Goal: Navigation & Orientation: Find specific page/section

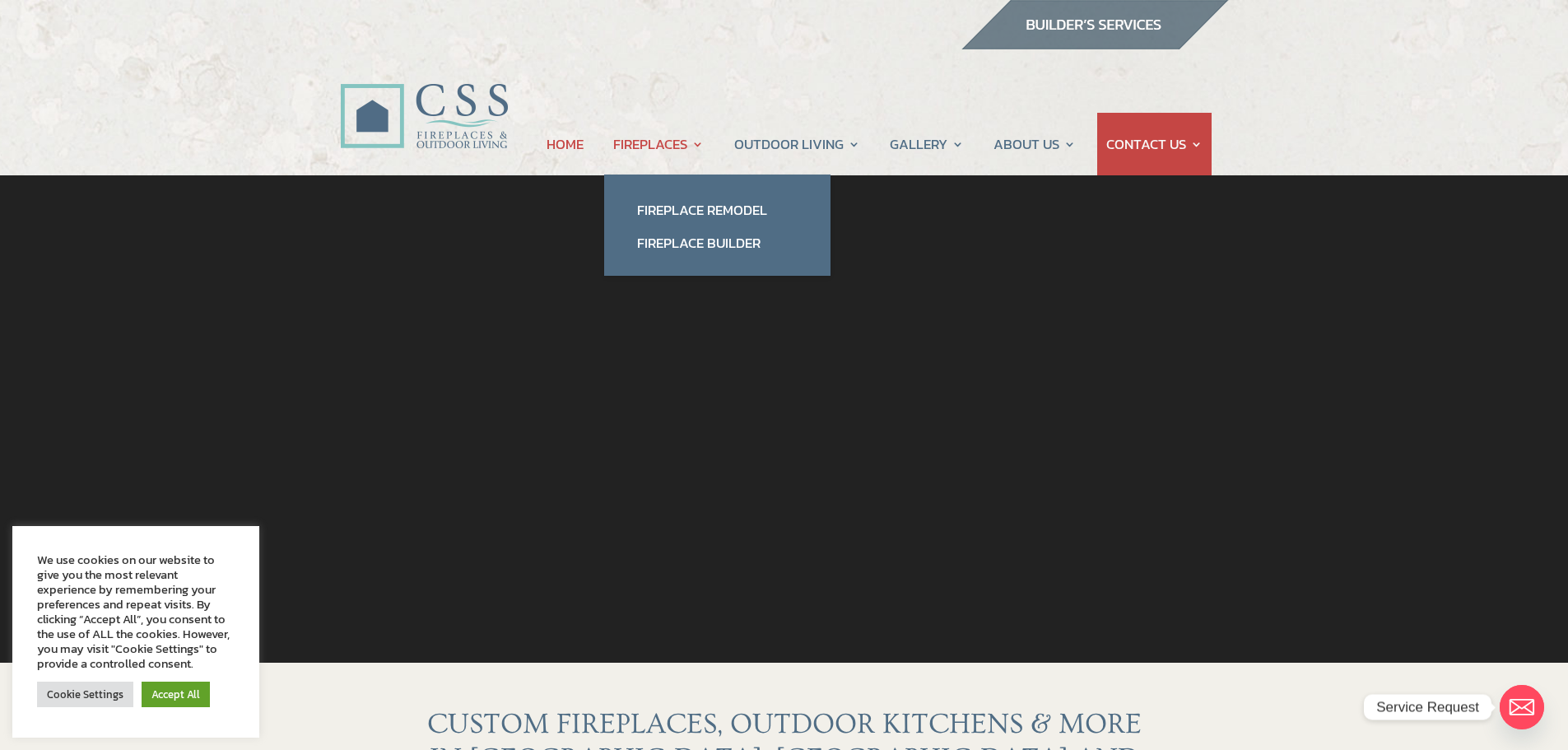
click at [665, 143] on link "FIREPLACES" at bounding box center [658, 144] width 90 height 63
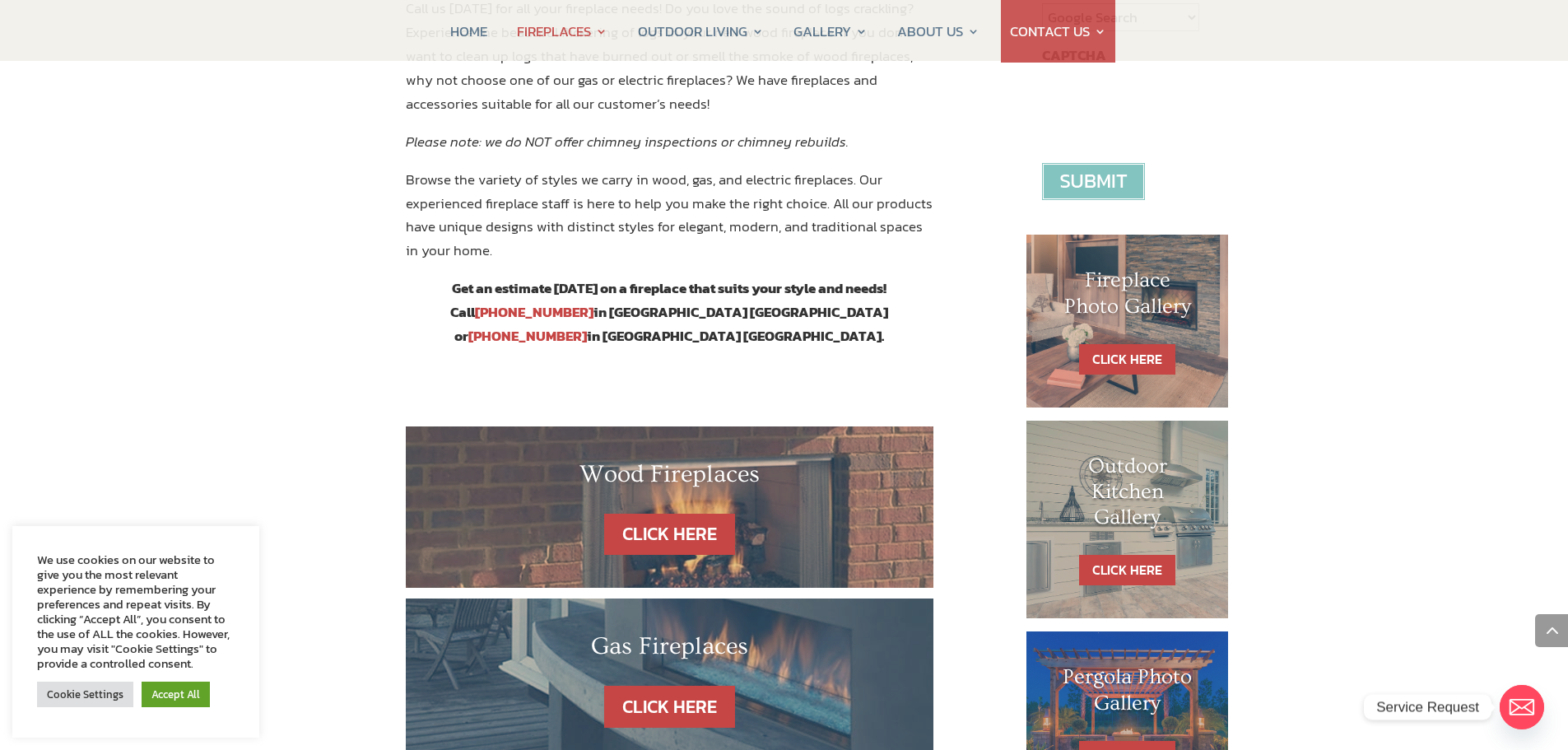
scroll to position [823, 0]
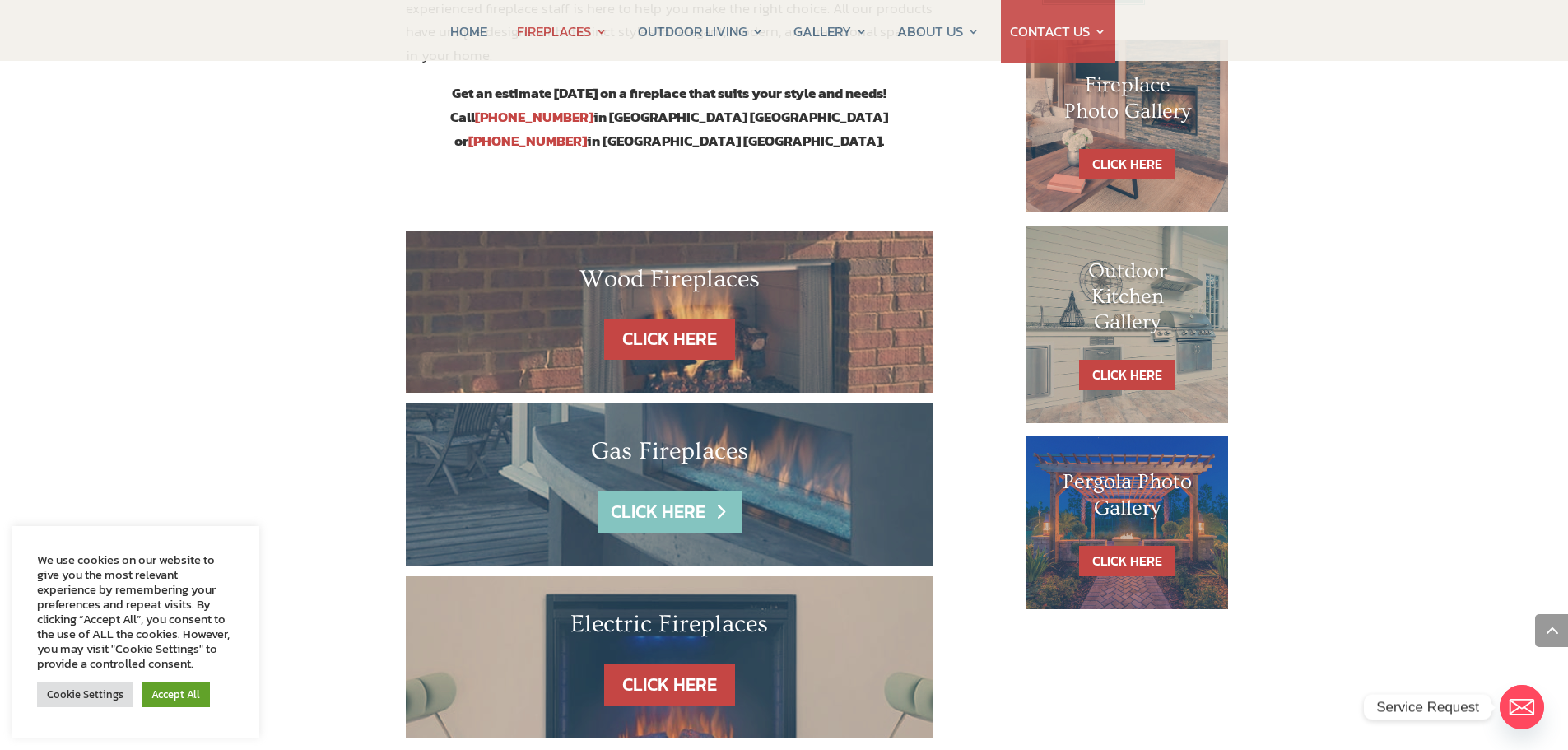
click at [672, 491] on link "CLICK HERE" at bounding box center [669, 512] width 144 height 42
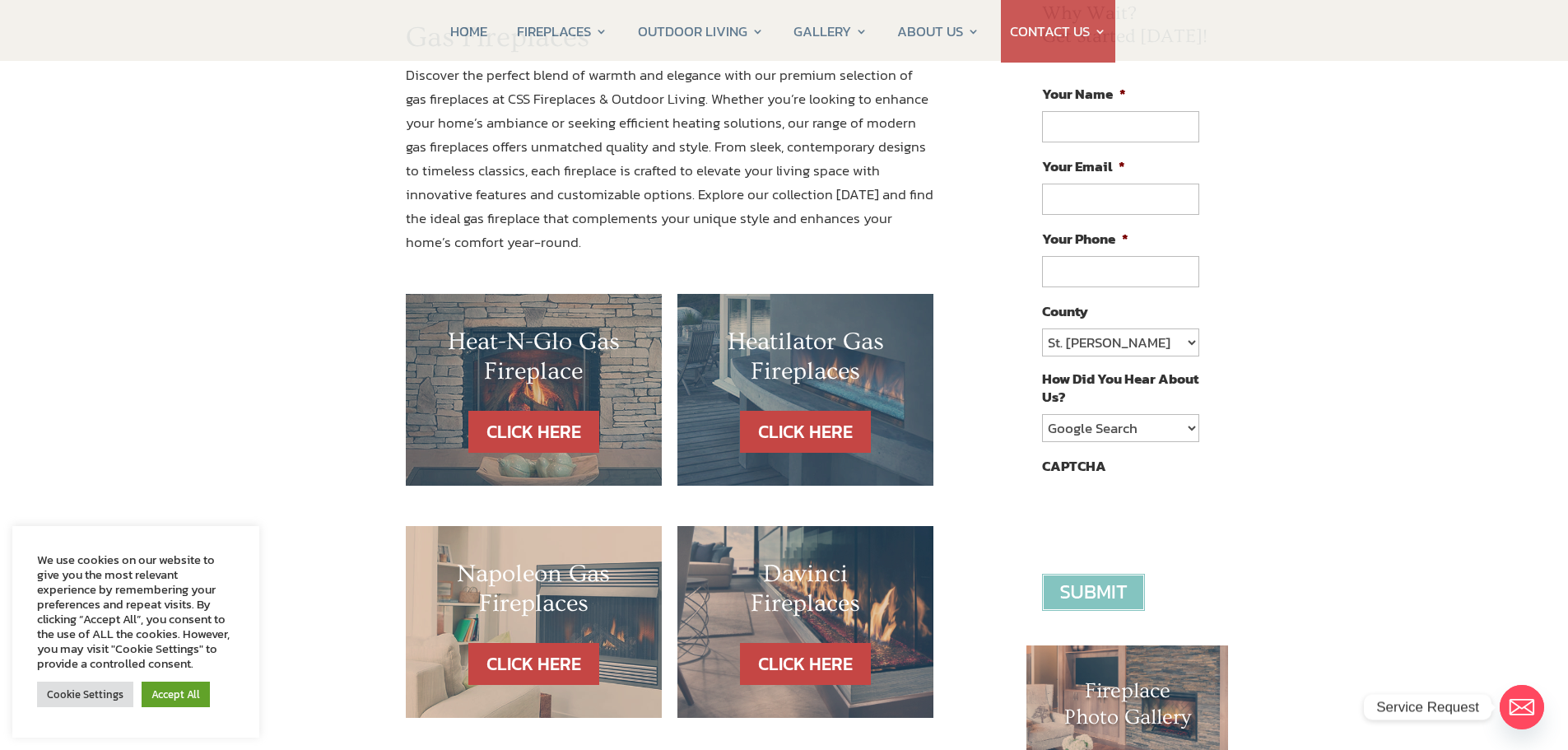
scroll to position [329, 0]
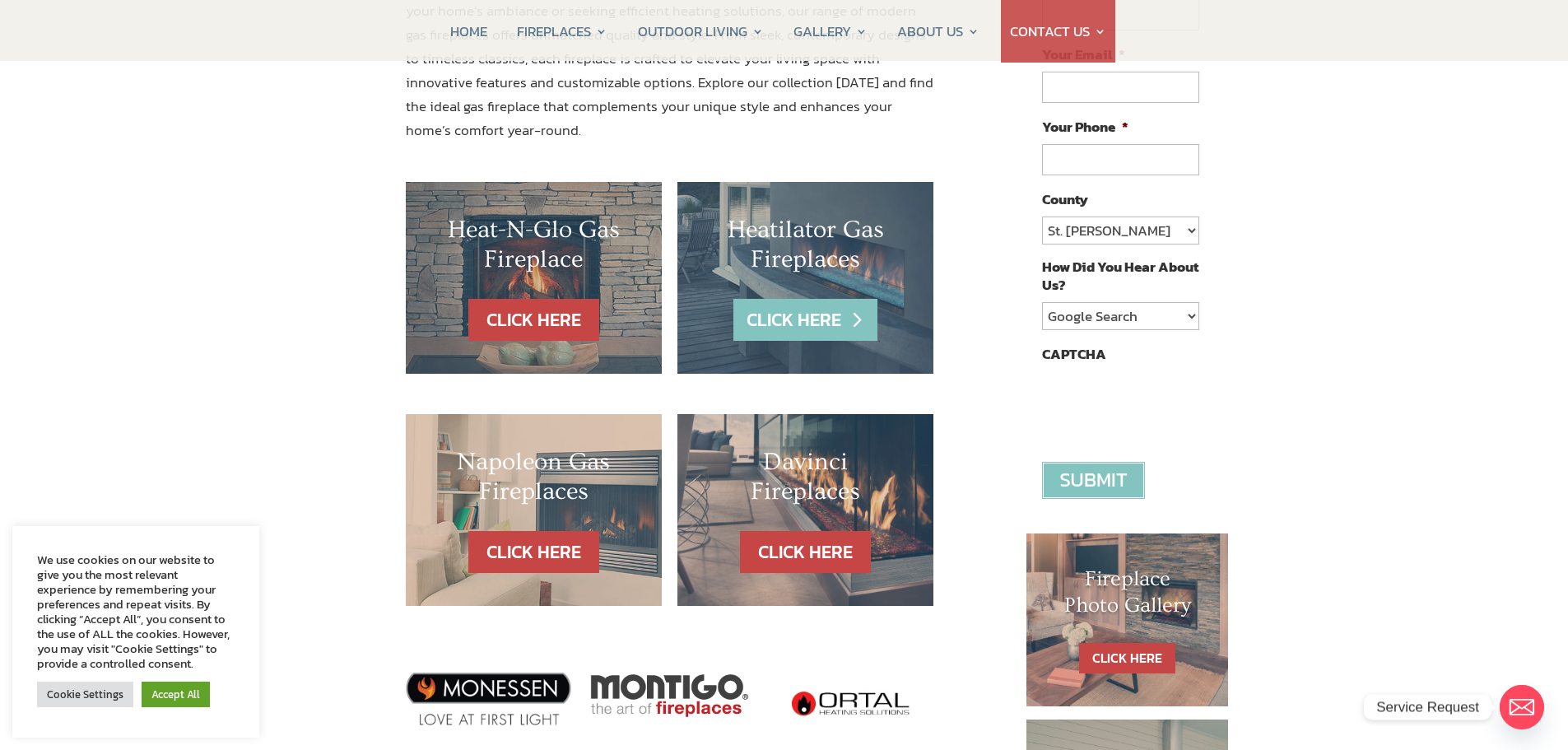
click at [808, 327] on link "CLICK HERE" at bounding box center [805, 319] width 144 height 42
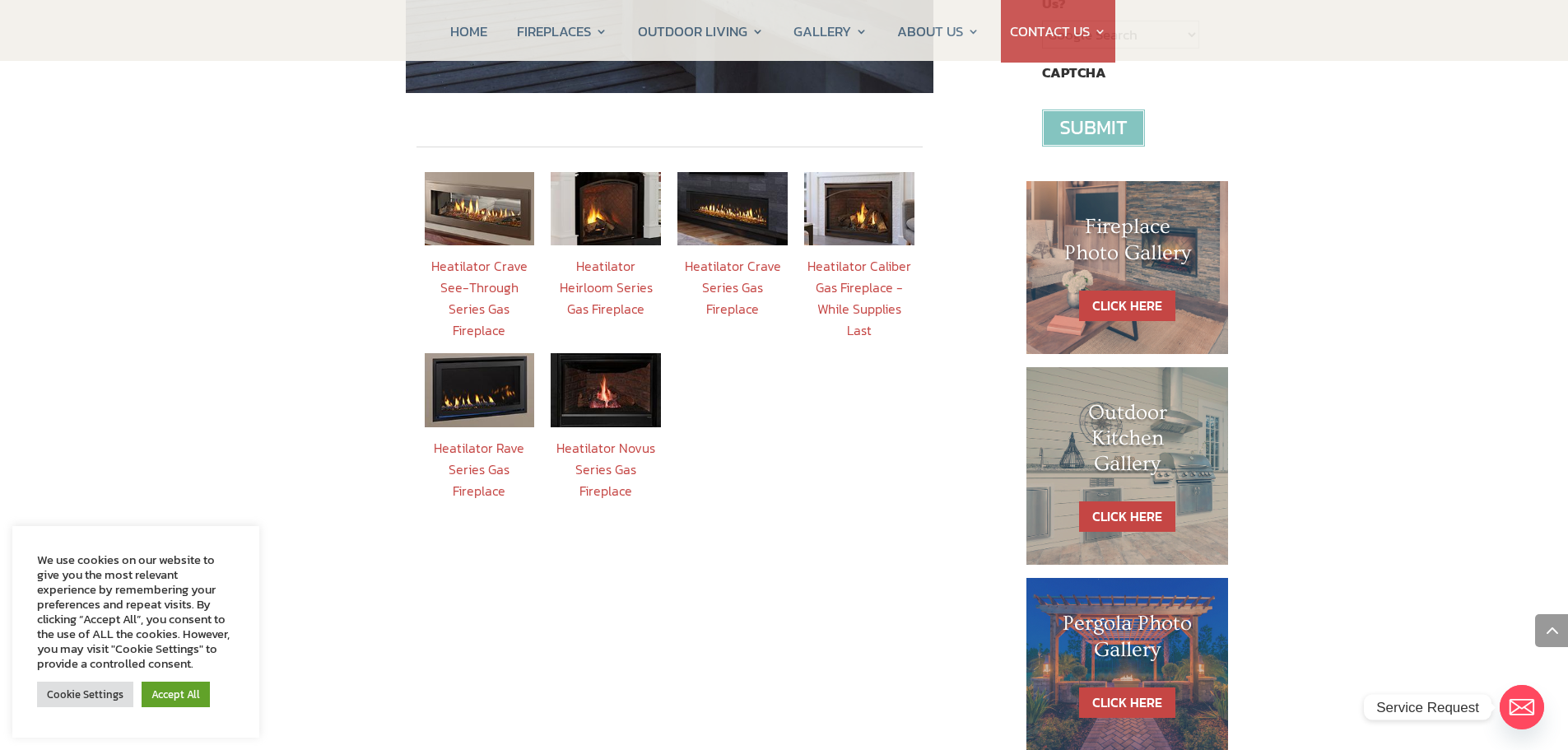
scroll to position [494, 0]
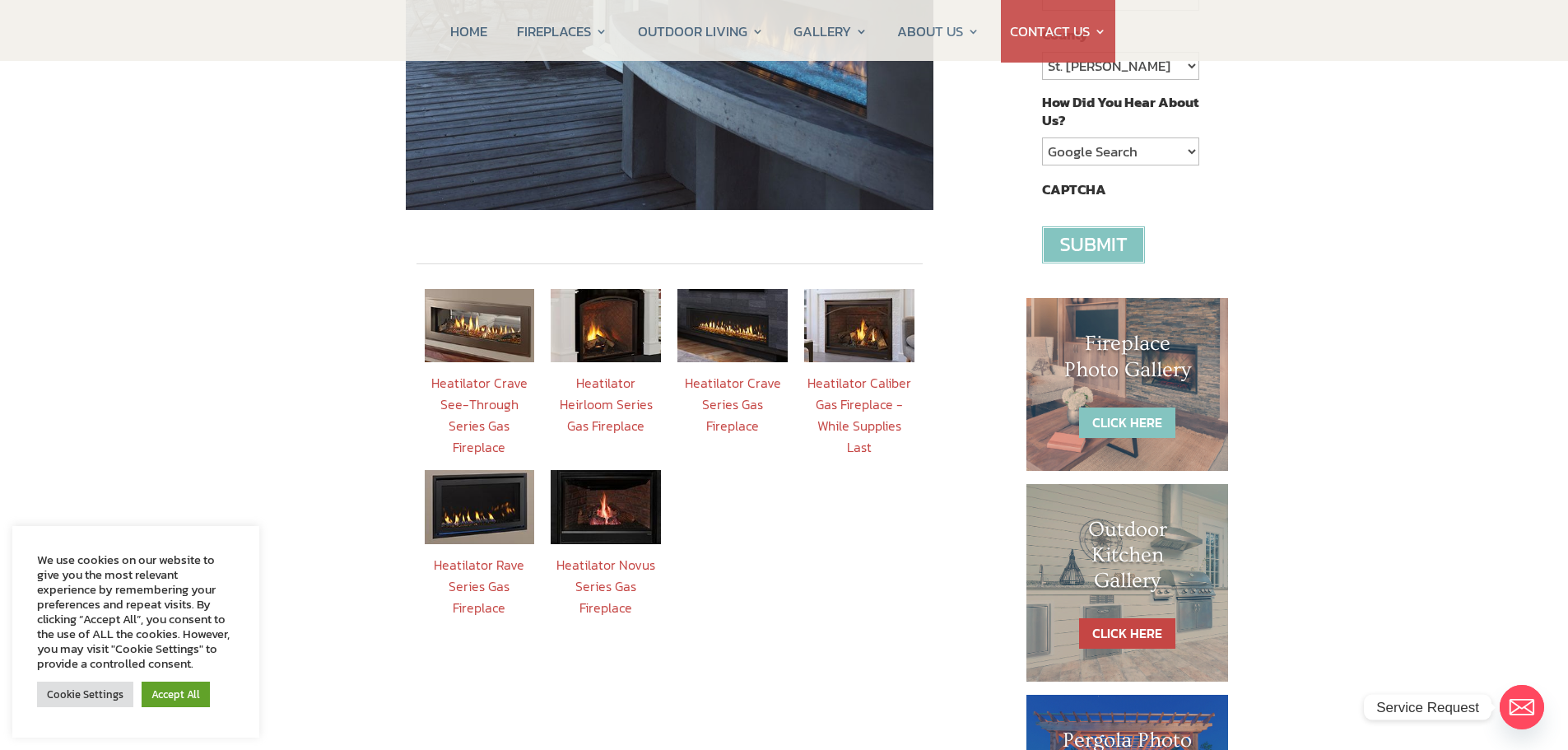
click at [1124, 418] on link "CLICK HERE" at bounding box center [1127, 422] width 96 height 30
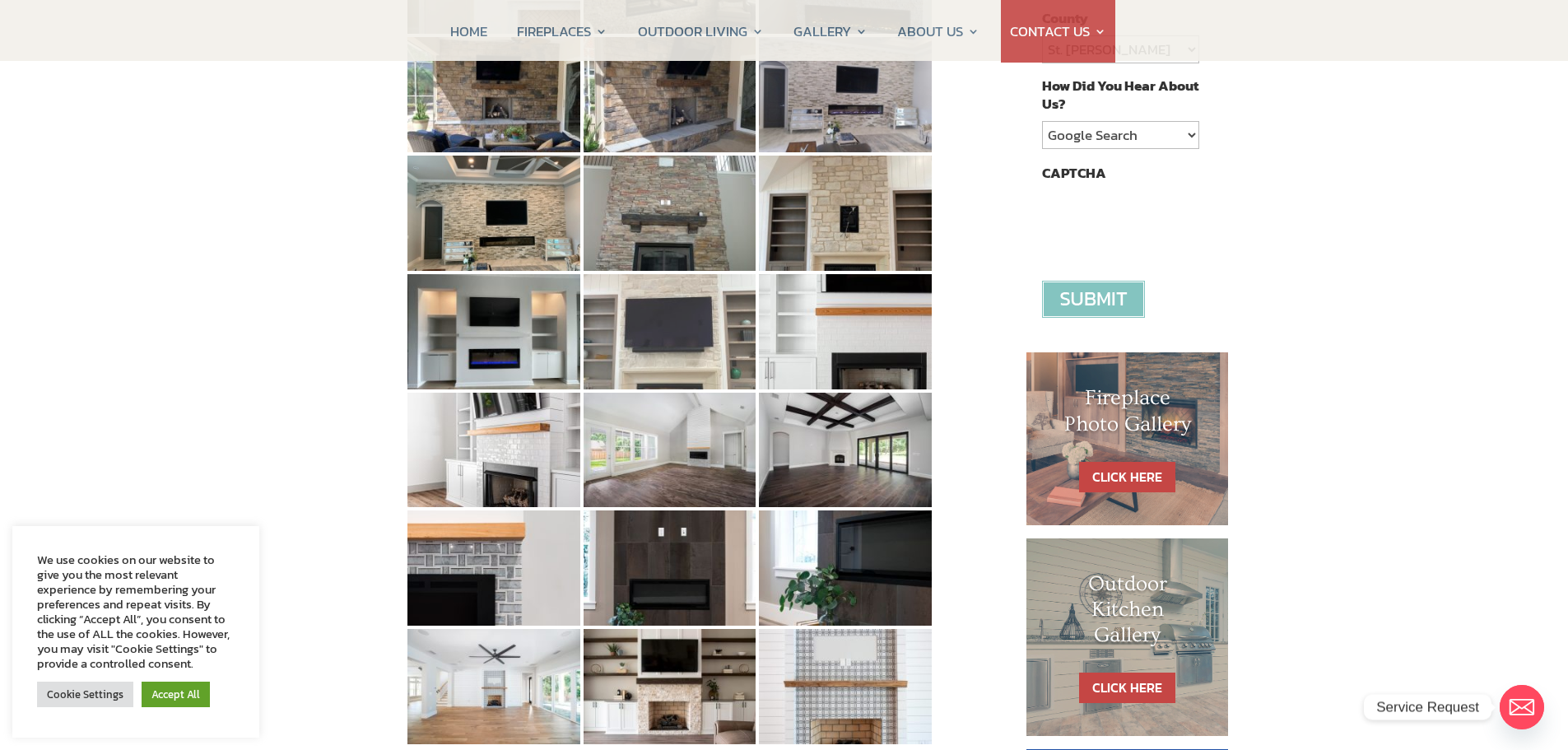
scroll to position [412, 0]
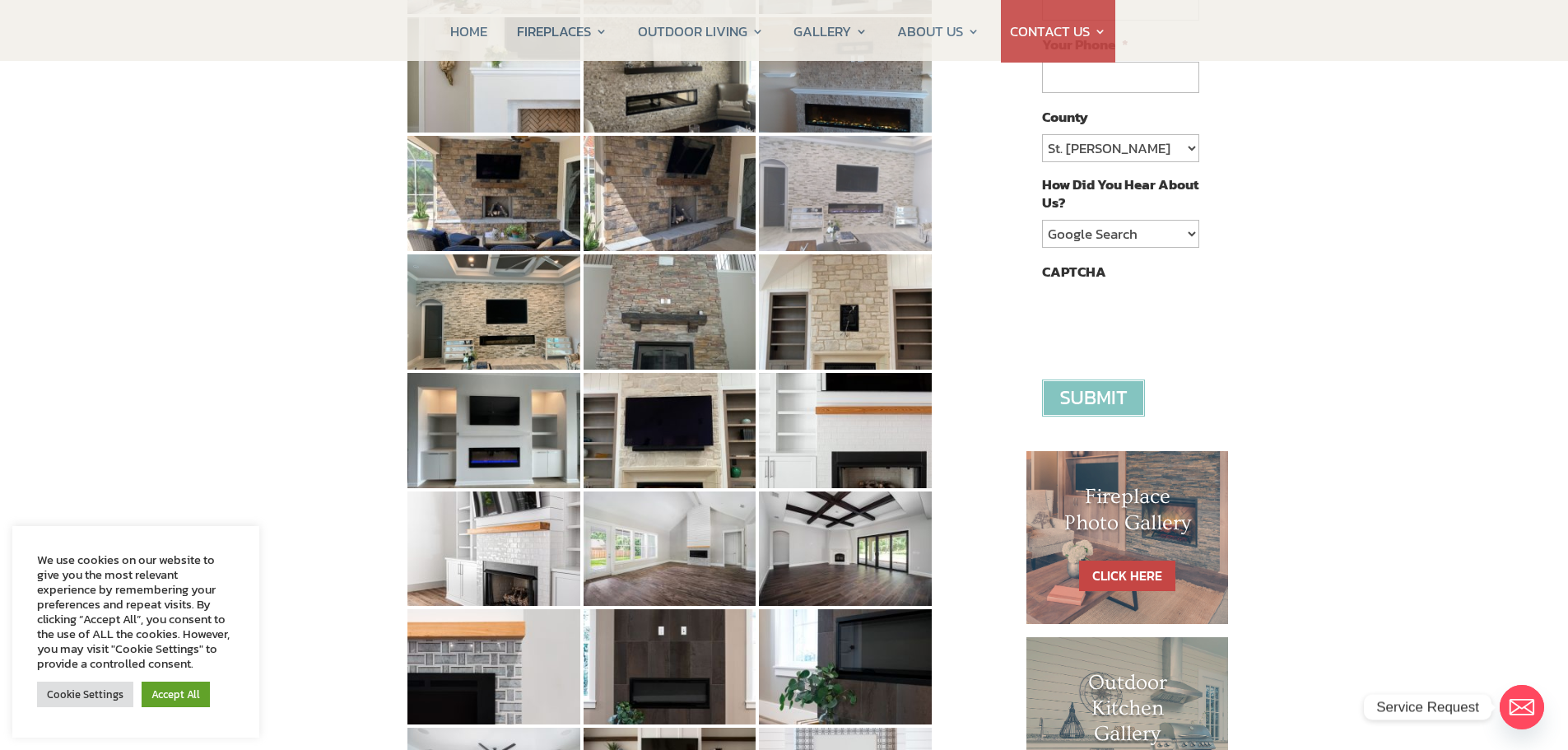
click at [864, 199] on img at bounding box center [845, 194] width 173 height 115
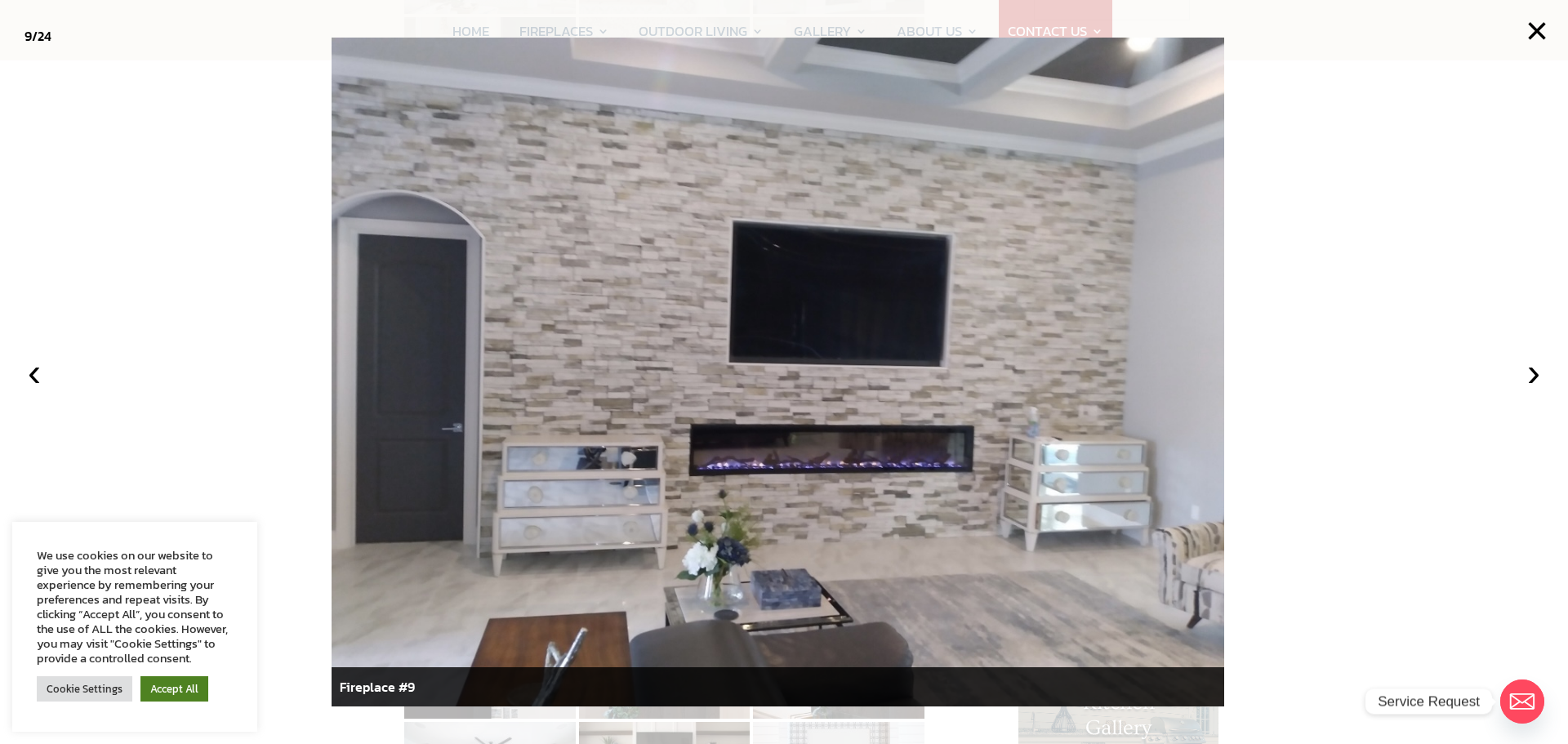
click at [183, 694] on link "Accept All" at bounding box center [174, 689] width 67 height 26
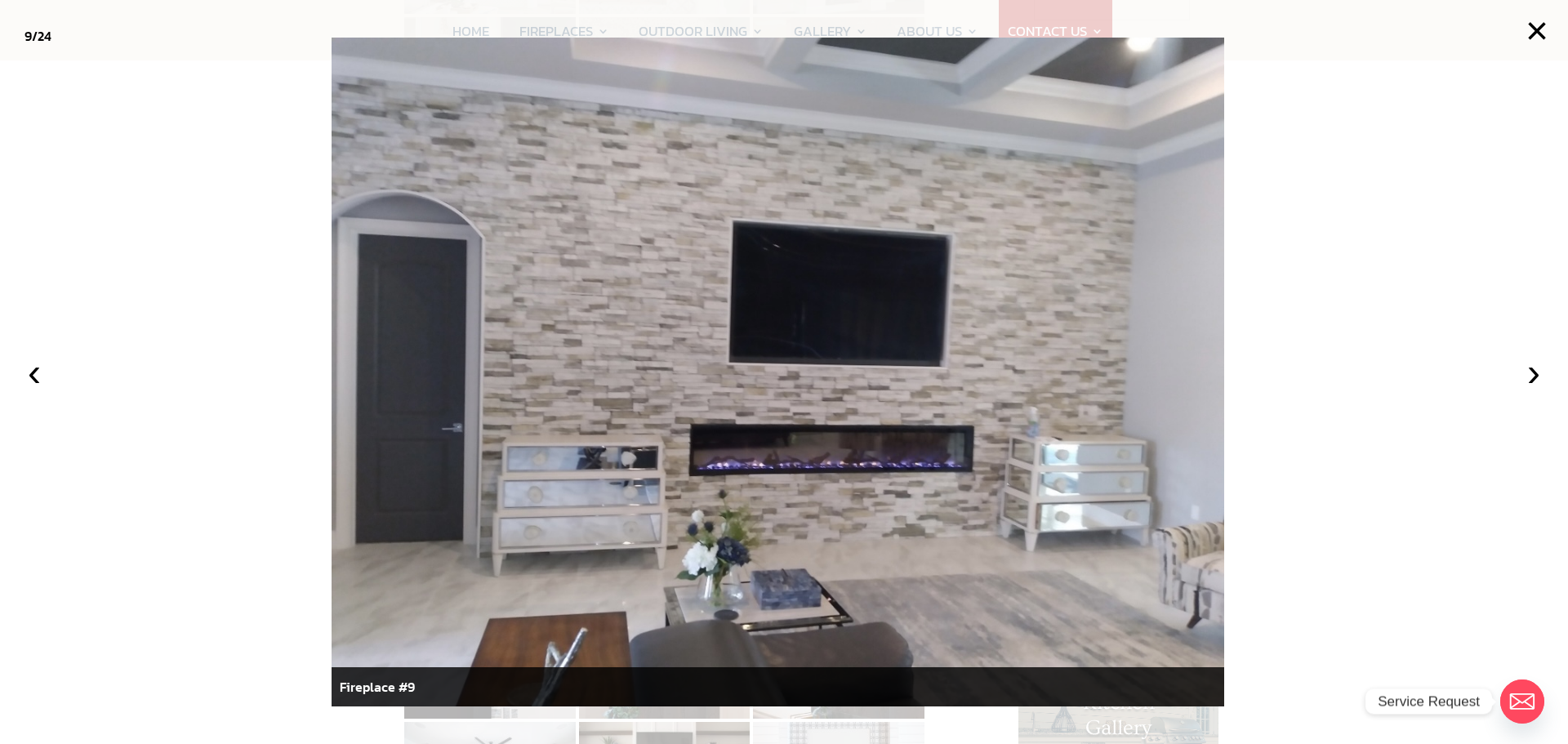
click at [1397, 362] on div at bounding box center [784, 372] width 1568 height 744
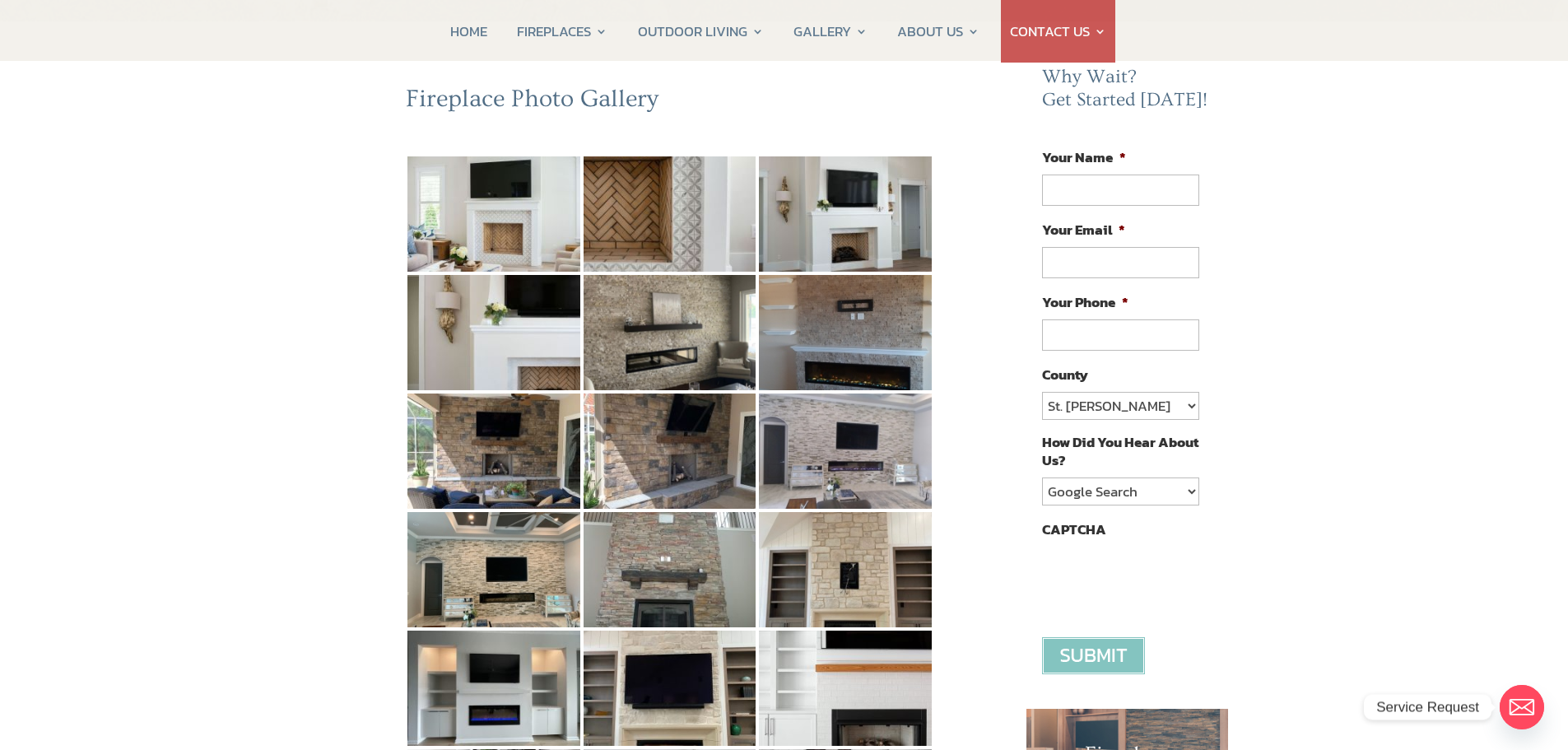
scroll to position [0, 0]
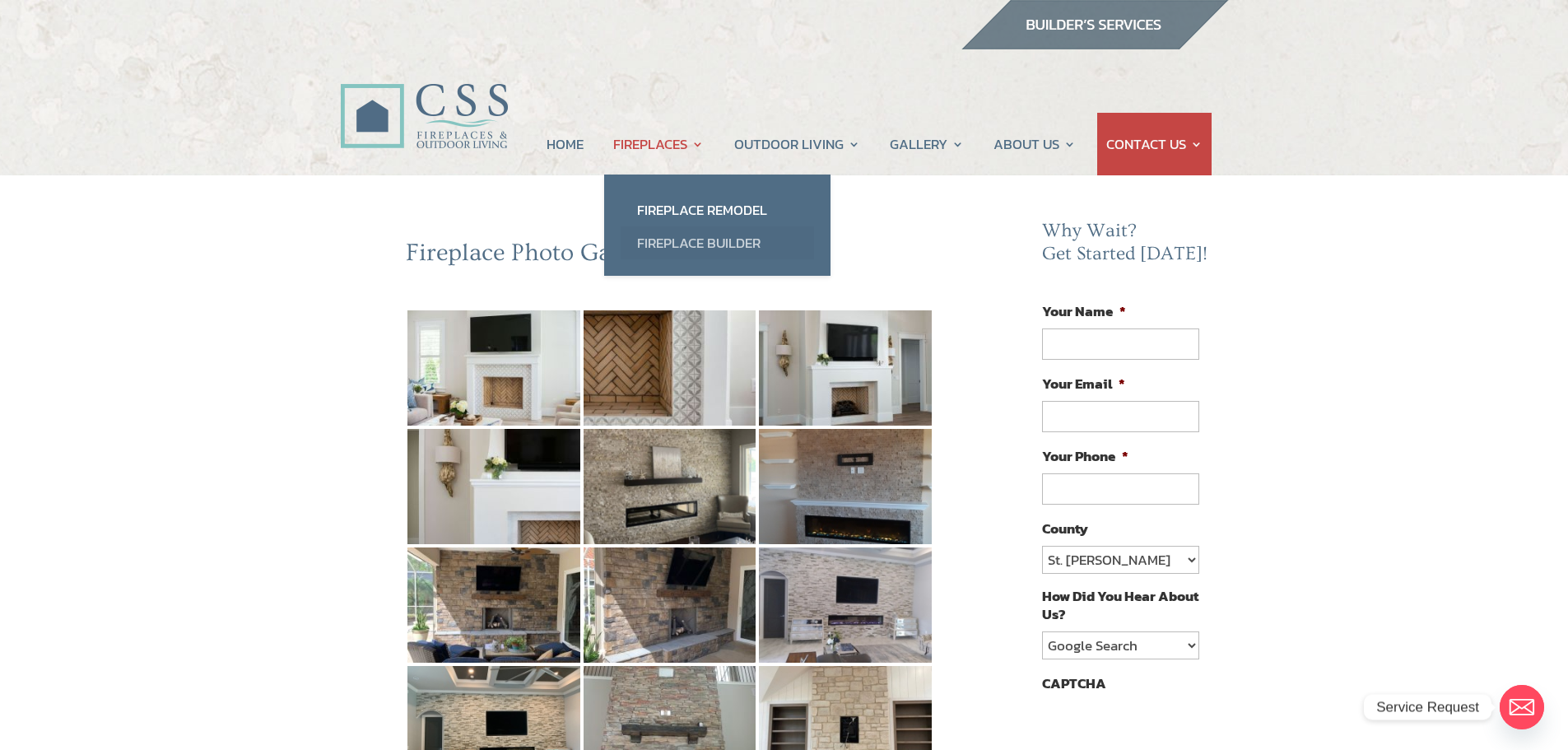
click at [687, 234] on link "Fireplace Builder" at bounding box center [717, 243] width 193 height 33
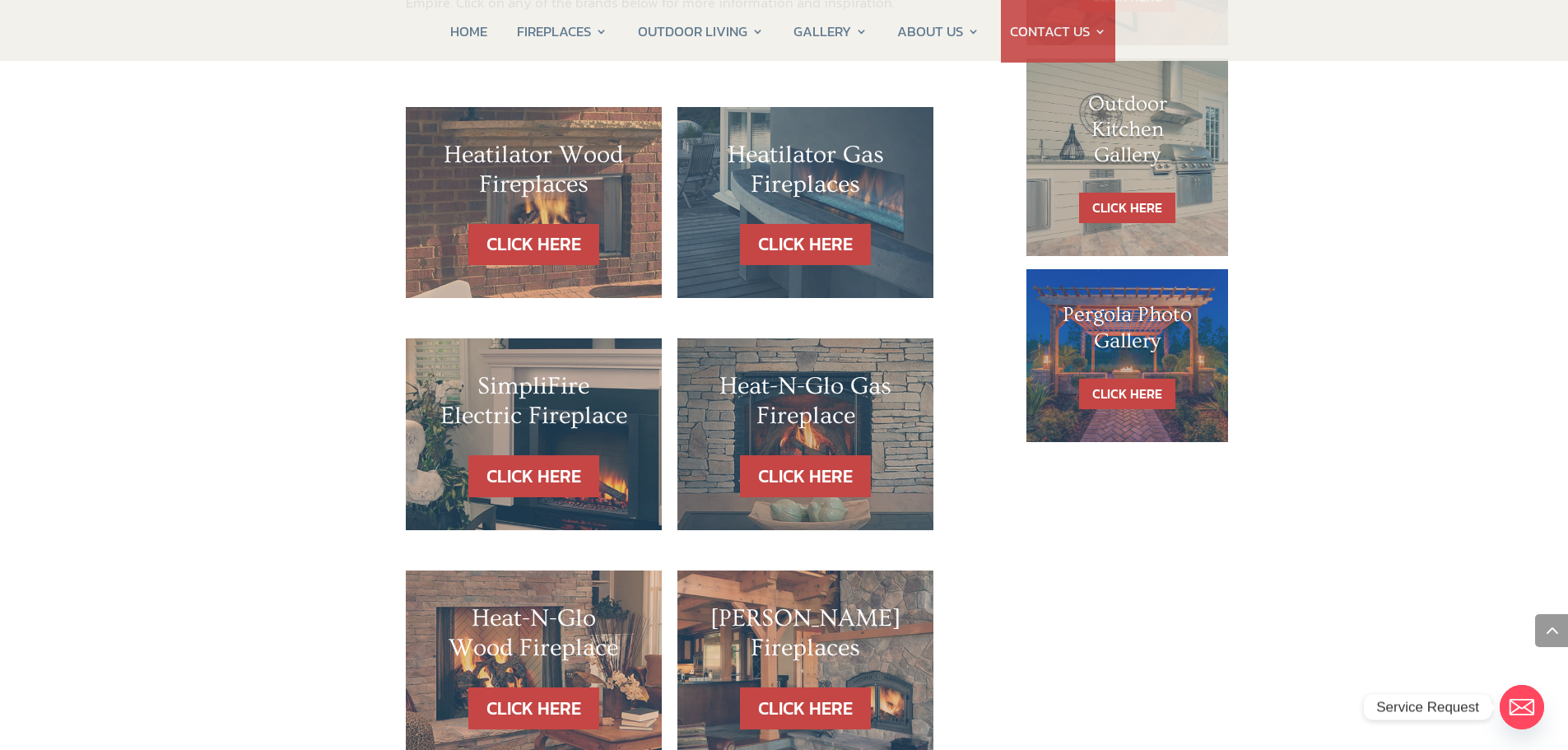
scroll to position [988, 0]
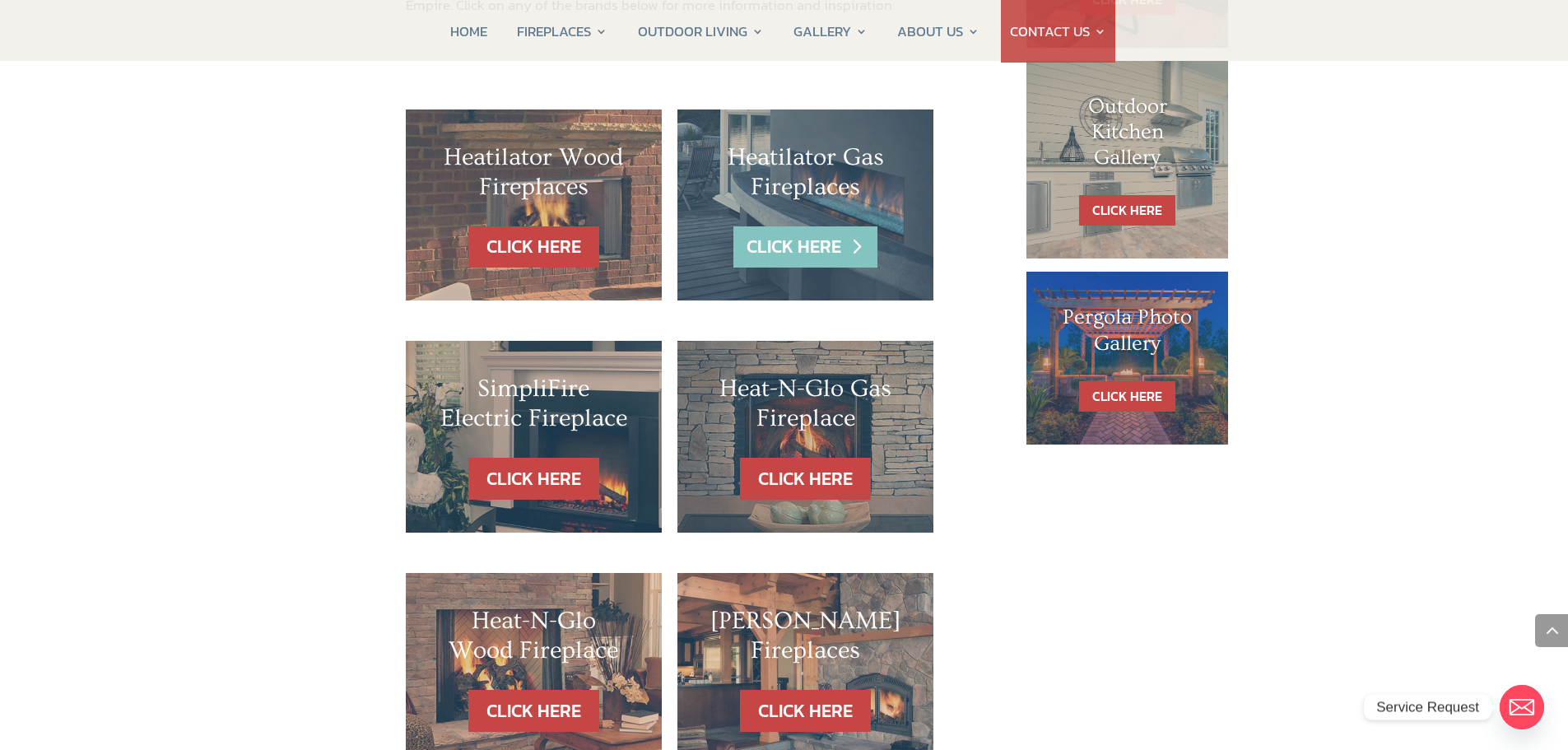
click at [818, 226] on link "CLICK HERE" at bounding box center [805, 247] width 144 height 42
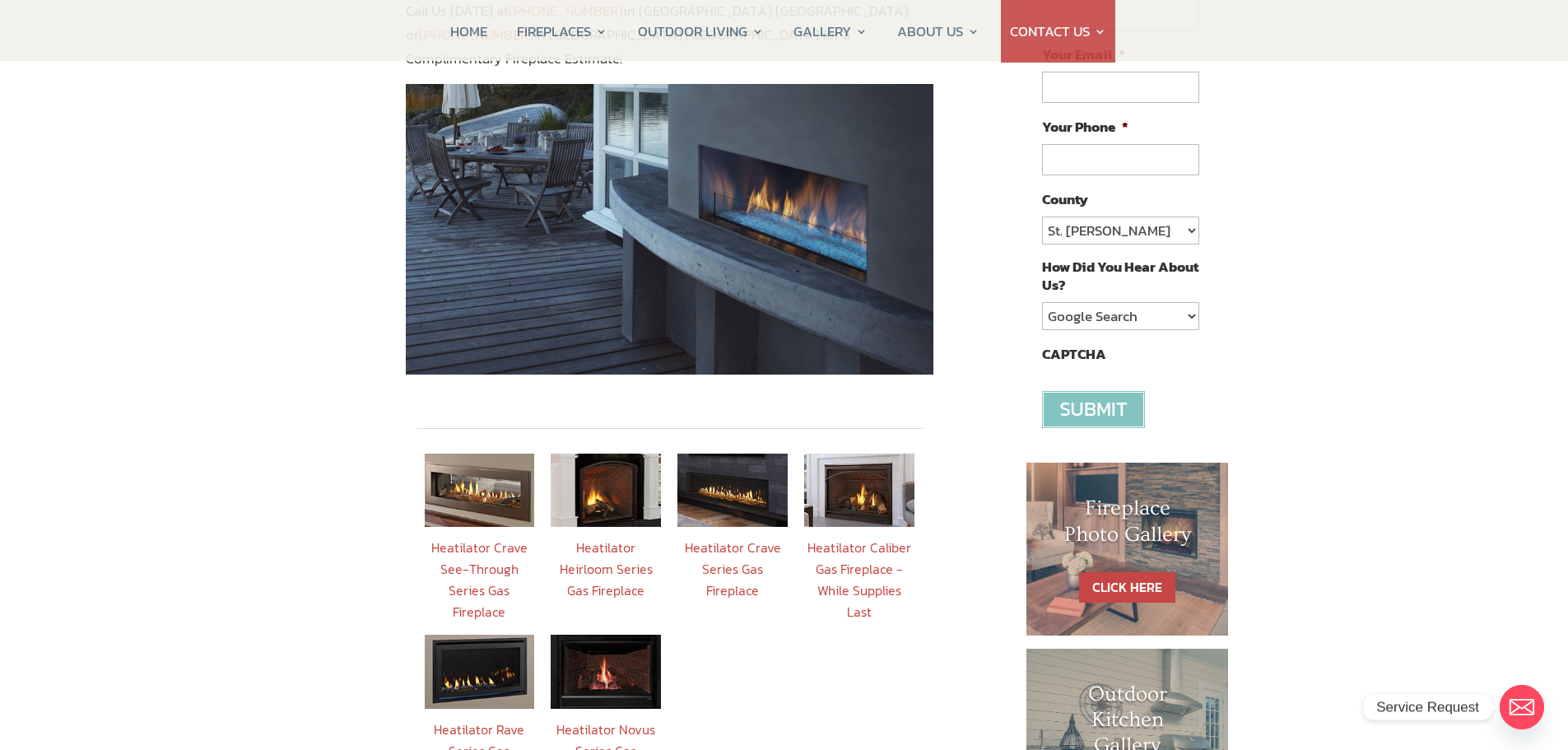
scroll to position [412, 0]
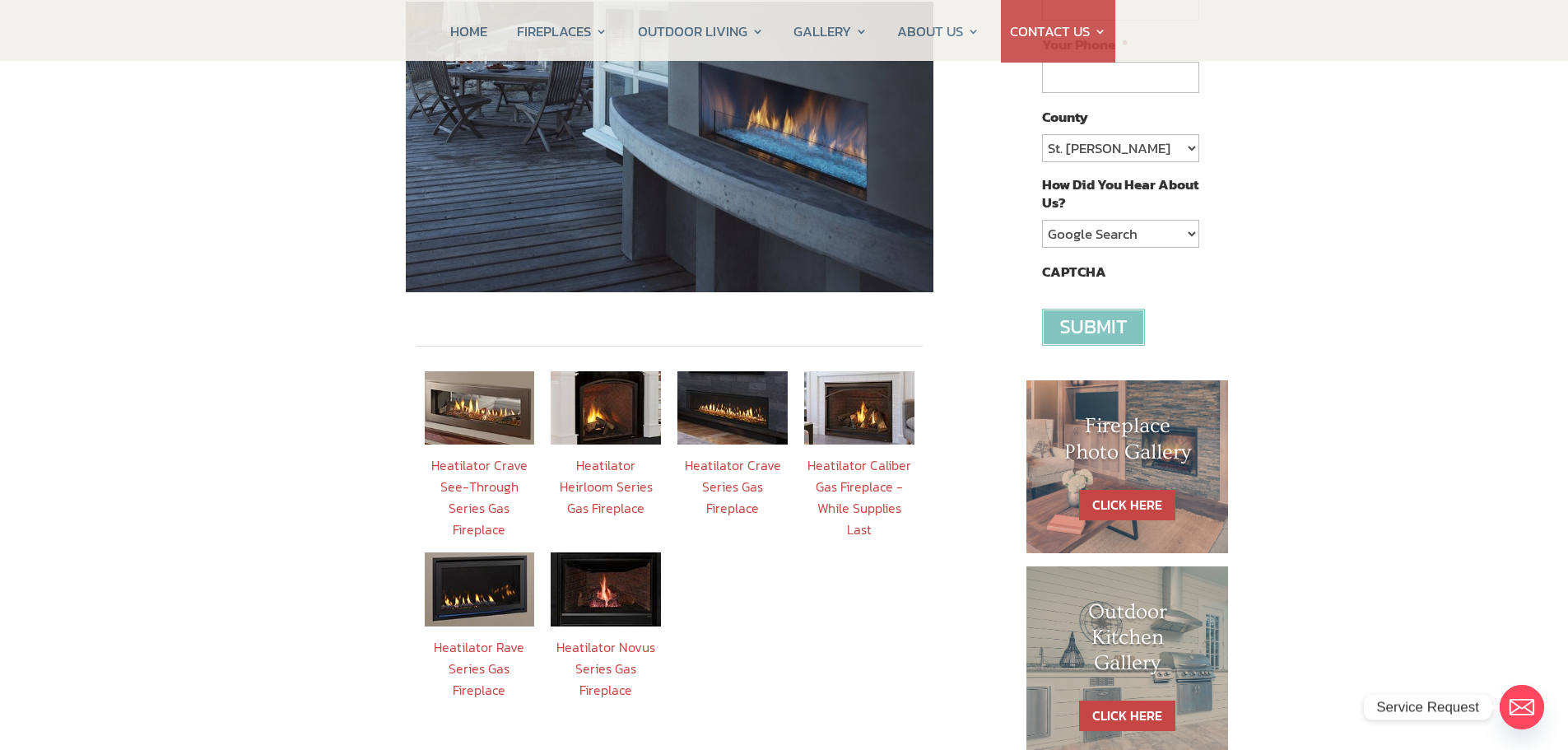
click at [733, 457] on link "Heatilator Crave Series Gas Fireplace" at bounding box center [732, 486] width 96 height 63
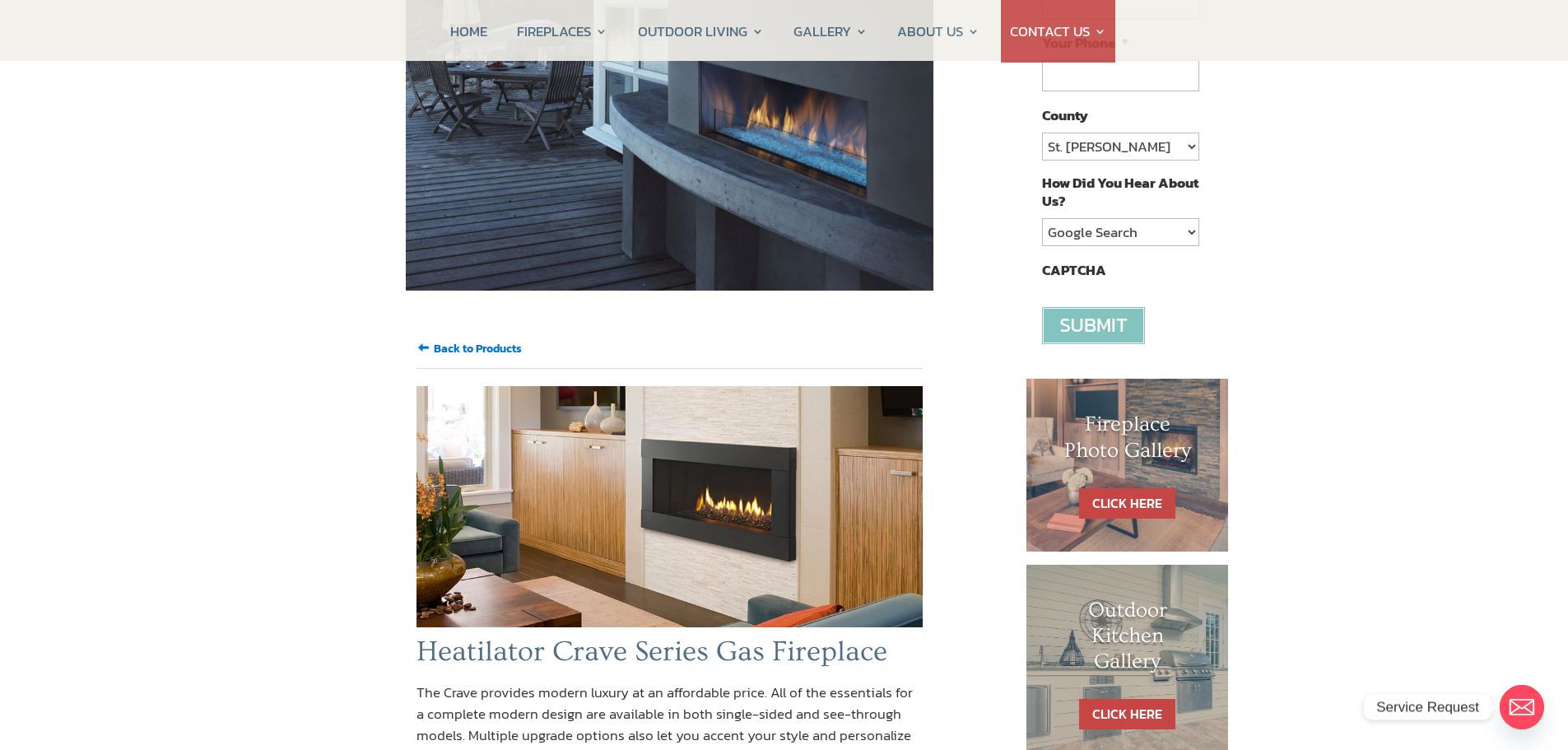
scroll to position [412, 0]
